Goal: Communication & Community: Answer question/provide support

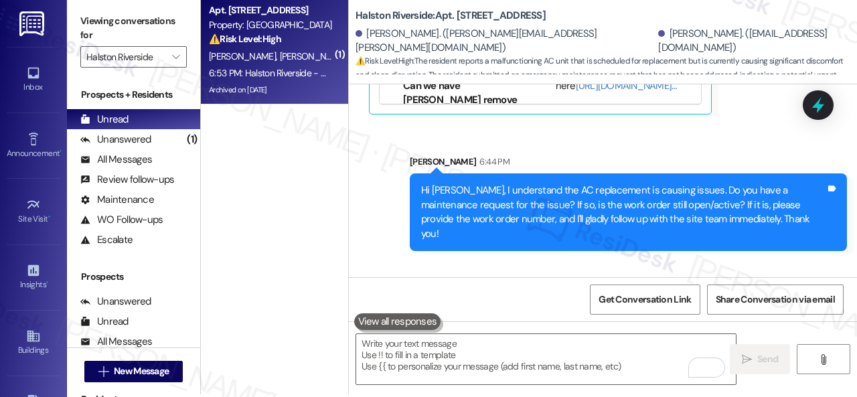
scroll to position [4, 0]
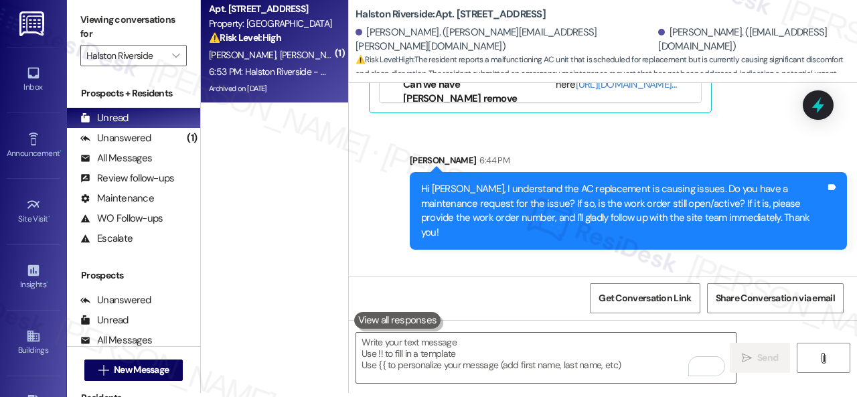
click at [530, 319] on div "Halston Riverside - Work Order - 16095031" at bounding box center [471, 326] width 183 height 14
copy div "16095031"
drag, startPoint x: 490, startPoint y: 199, endPoint x: 492, endPoint y: 222, distance: 22.2
click at [492, 260] on div "Received via SMS [PERSON_NAME] 6:53 PM Halston Riverside - Work Order - 1609503…" at bounding box center [603, 306] width 508 height 93
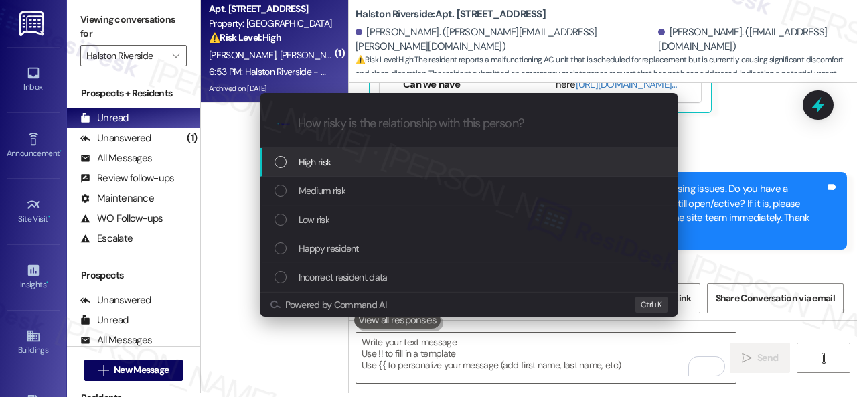
click at [300, 163] on span "High risk" at bounding box center [315, 162] width 33 height 15
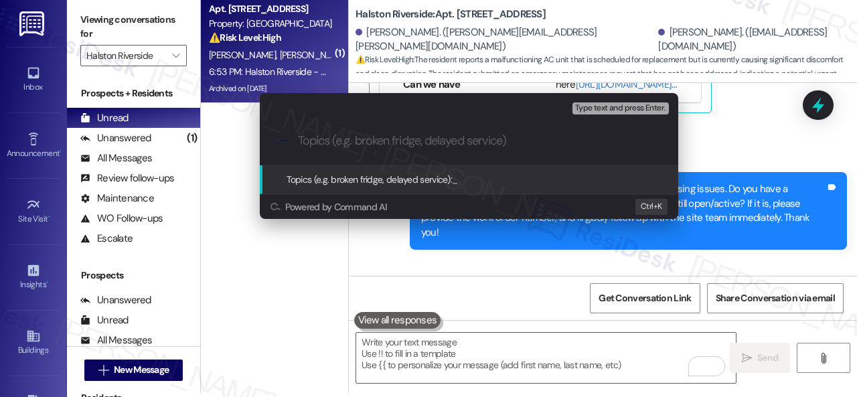
click at [396, 140] on input "Topics (e.g. broken fridge, delayed service)" at bounding box center [479, 141] width 363 height 14
paste input "Follow-up on work order 16095031"
type input "Follow-up on work order 16095031"
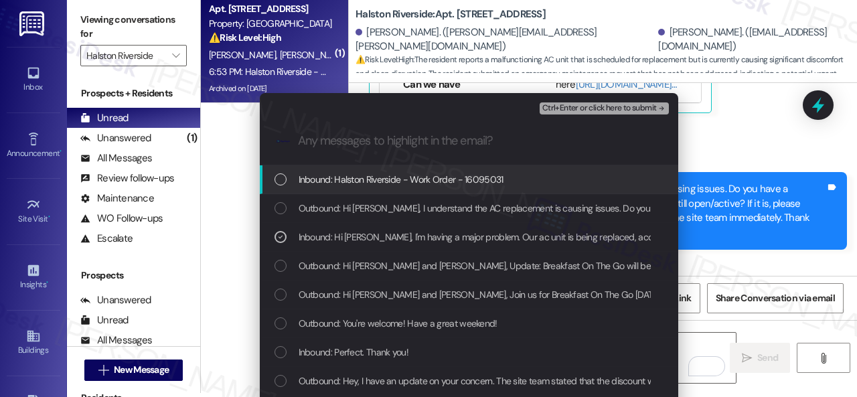
click at [574, 110] on span "Ctrl+Enter or click here to submit" at bounding box center [599, 108] width 114 height 9
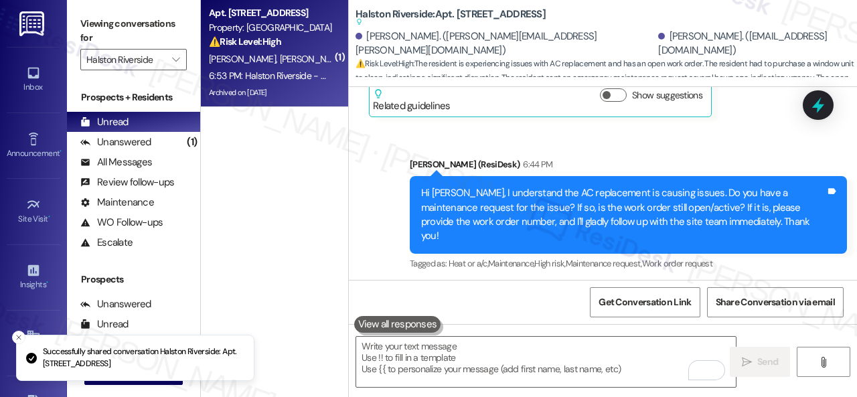
scroll to position [16828, 0]
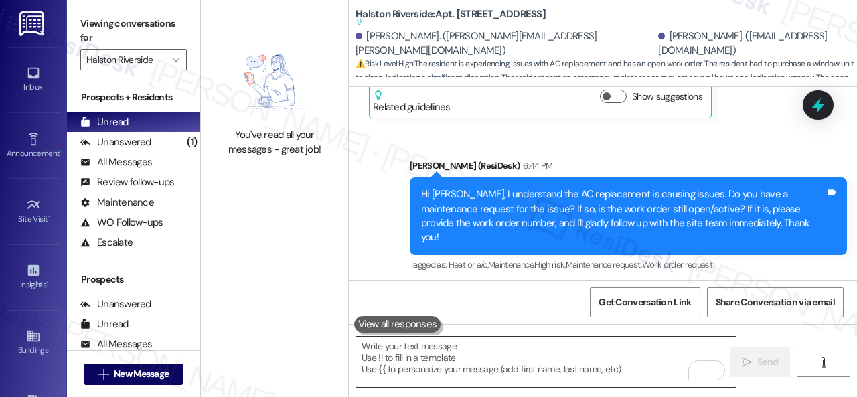
click at [529, 353] on textarea "To enrich screen reader interactions, please activate Accessibility in Grammarl…" at bounding box center [545, 362] width 379 height 50
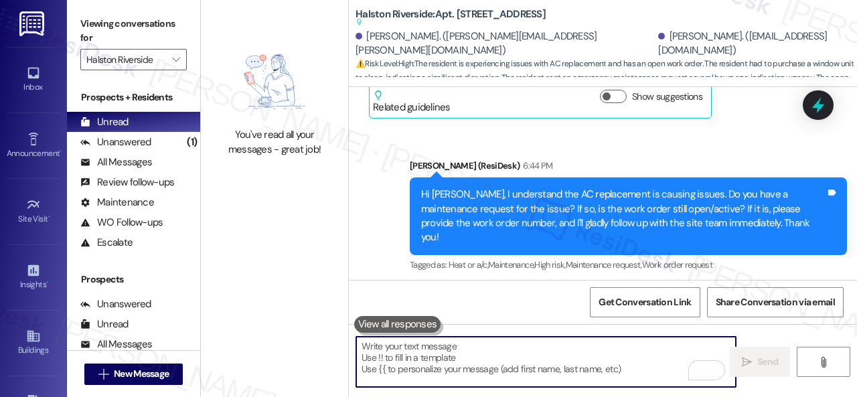
paste textarea "Thank you. I've made a follow-up with the site team regarding your work order. …"
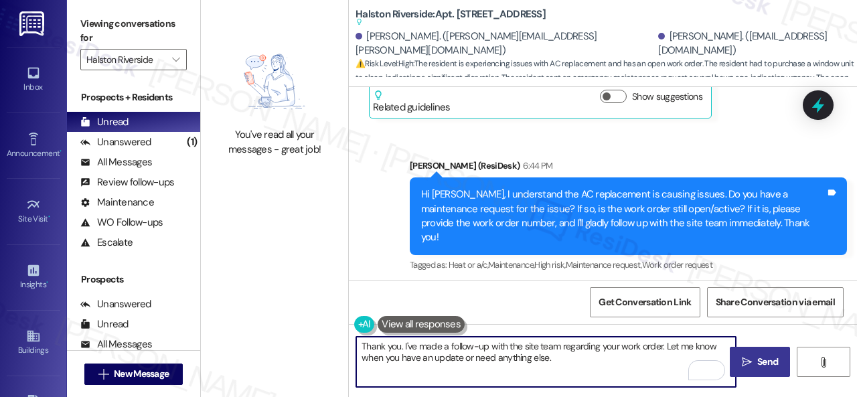
type textarea "Thank you. I've made a follow-up with the site team regarding your work order. …"
click at [757, 359] on span "Send" at bounding box center [767, 362] width 21 height 14
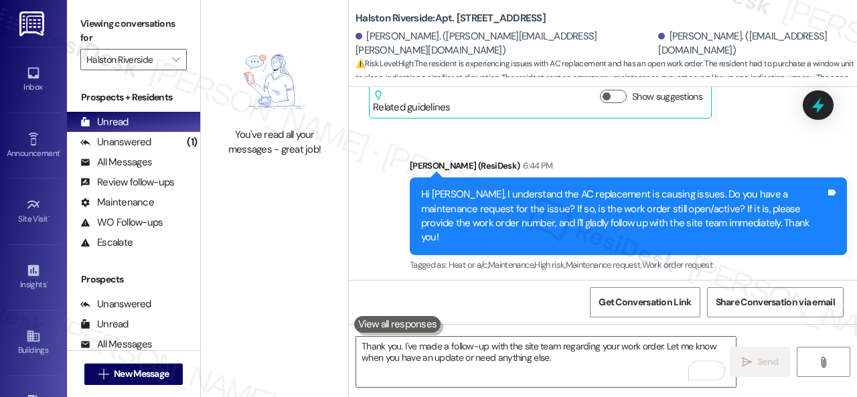
scroll to position [17066, 0]
